Goal: Task Accomplishment & Management: Manage account settings

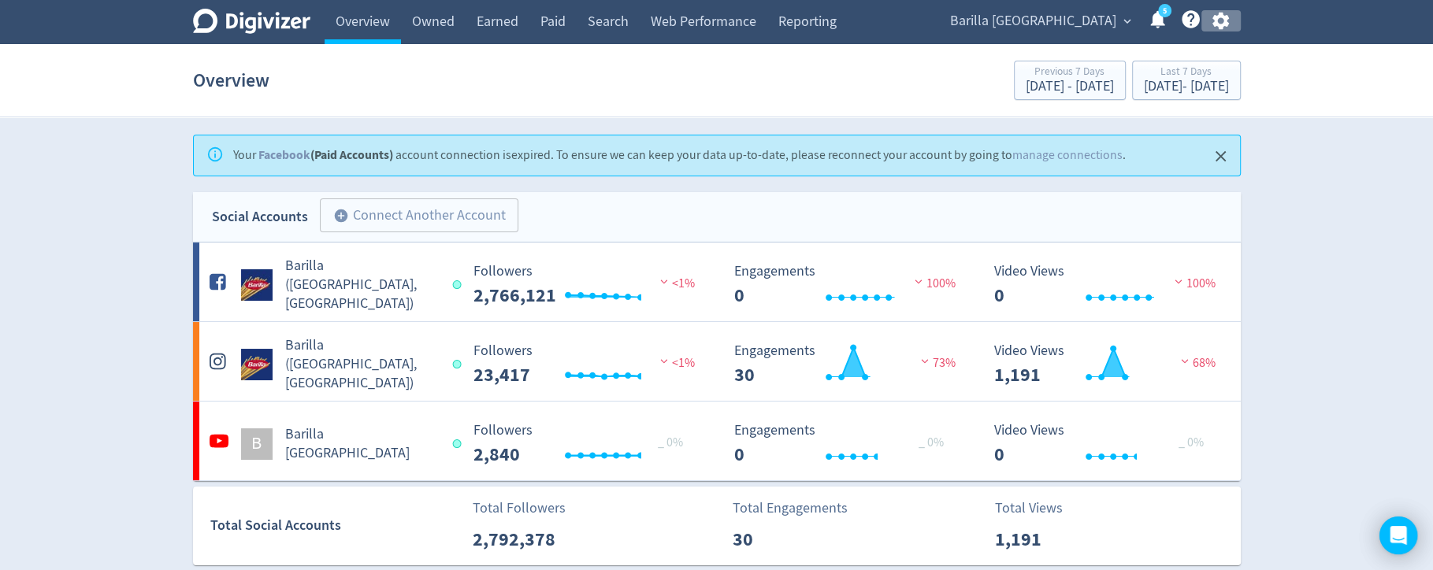
click at [1217, 20] on icon "button" at bounding box center [1220, 20] width 21 height 21
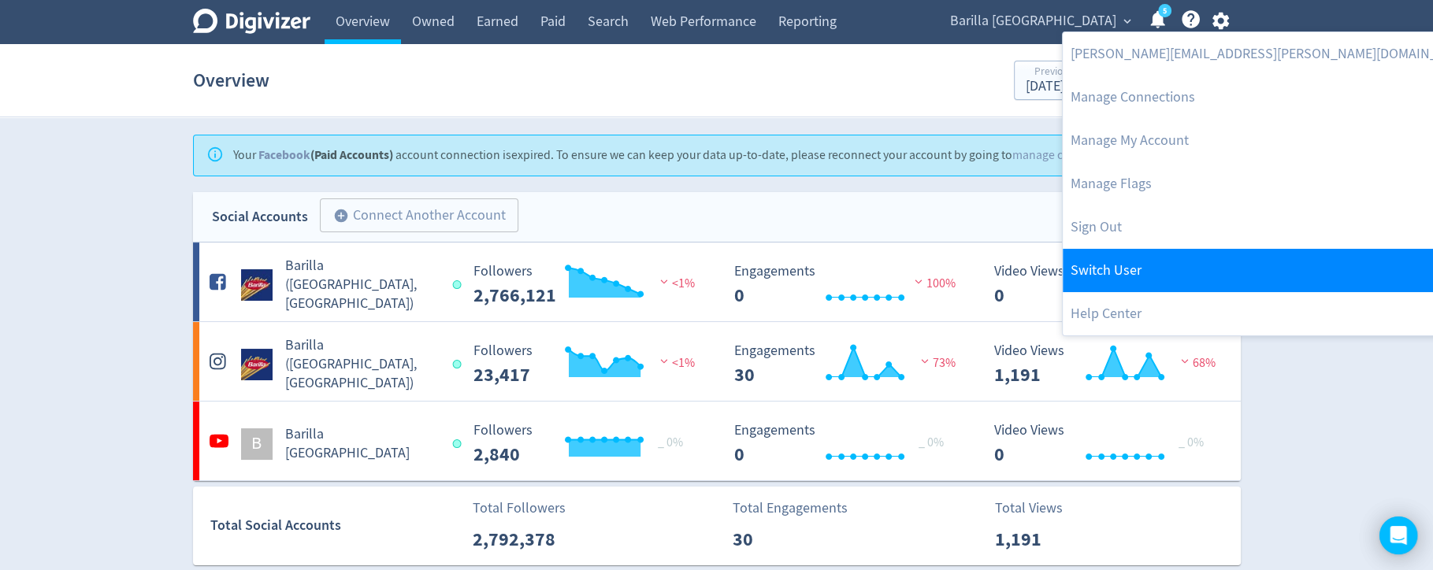
click at [1133, 262] on link "Switch User" at bounding box center [1272, 270] width 421 height 43
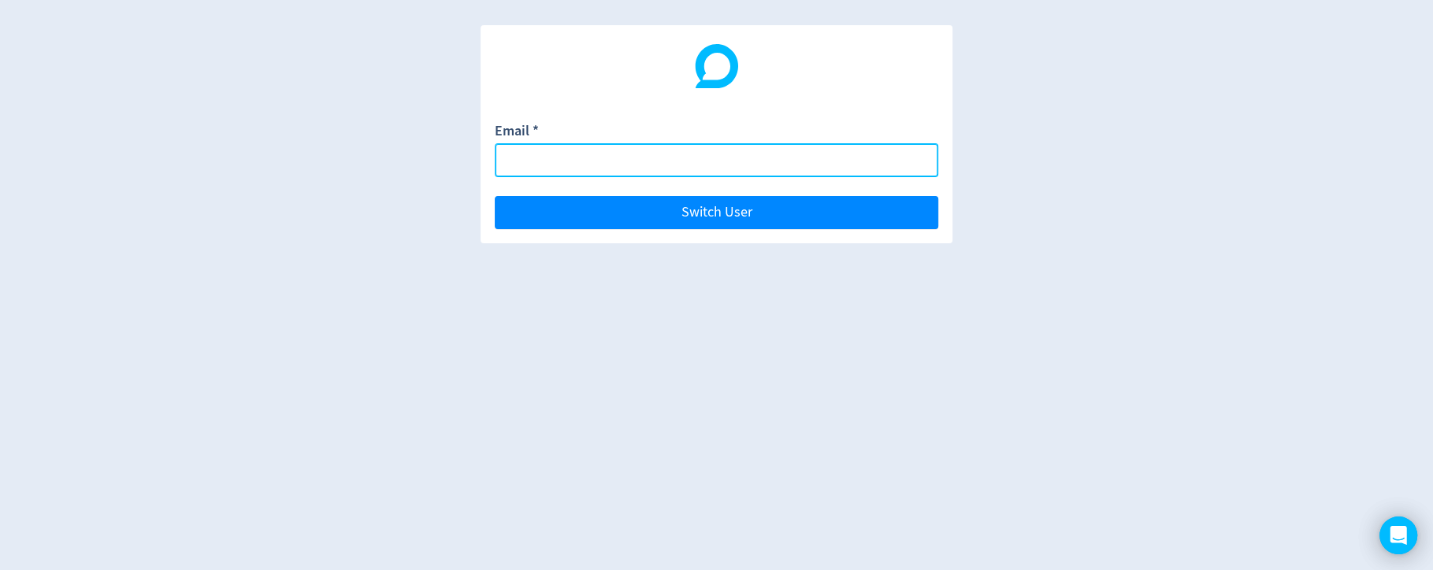
click at [850, 169] on input "Email *" at bounding box center [716, 160] width 443 height 34
paste input "[PERSON_NAME][EMAIL_ADDRESS][DOMAIN_NAME]"
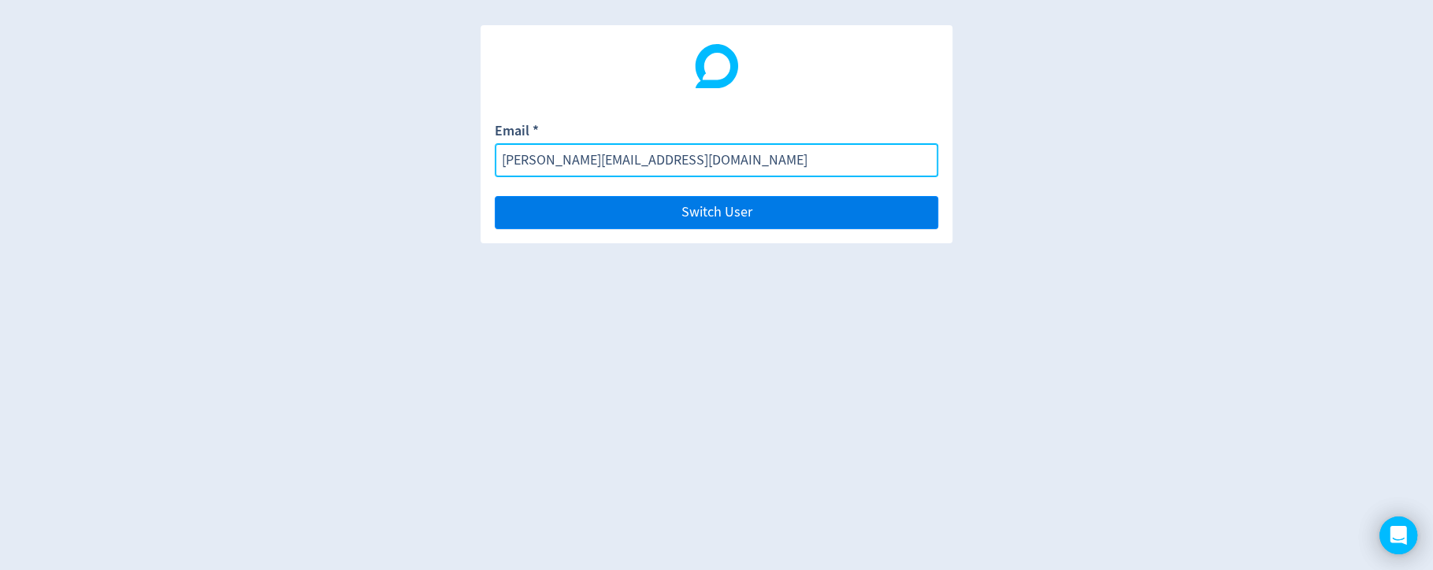
type input "[PERSON_NAME][EMAIL_ADDRESS][DOMAIN_NAME]"
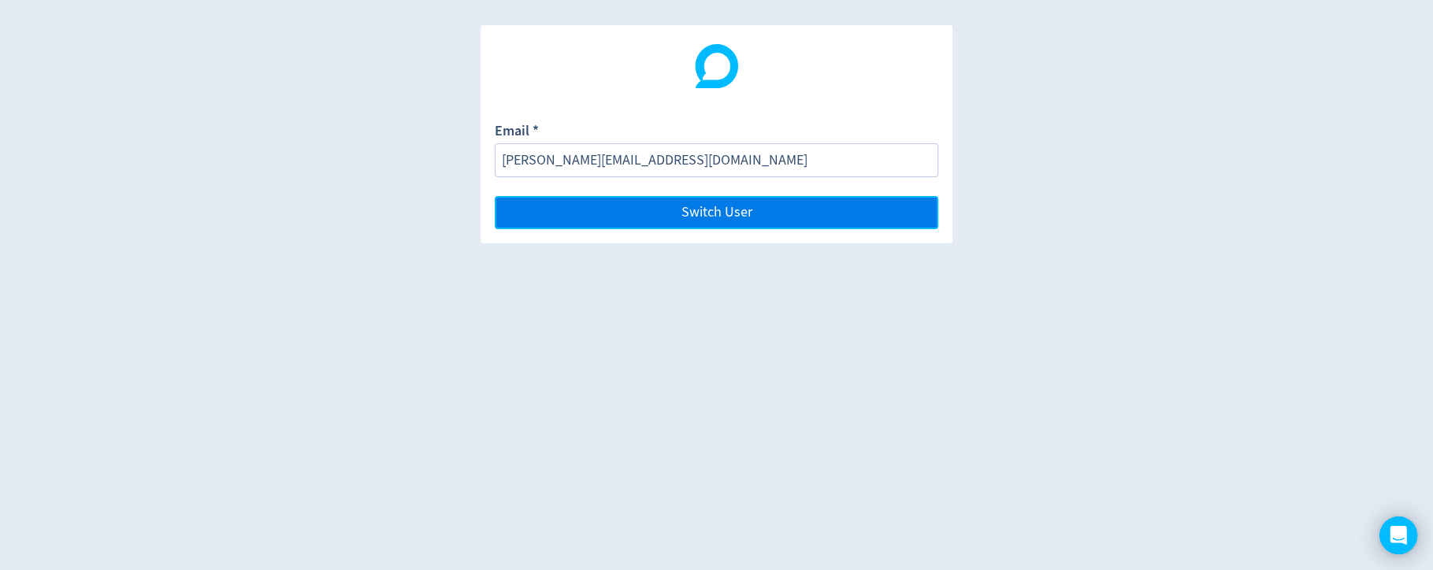
click at [860, 208] on button "Switch User" at bounding box center [716, 212] width 443 height 33
